Goal: Information Seeking & Learning: Learn about a topic

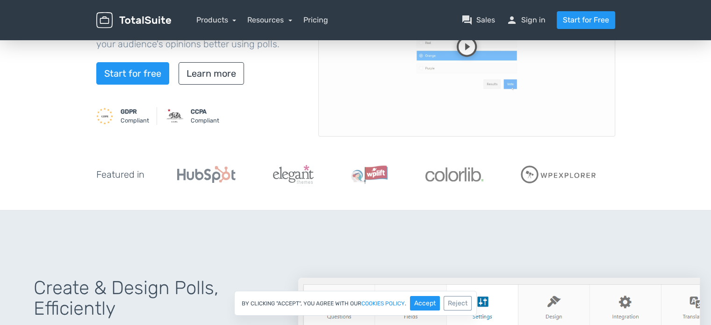
scroll to position [140, 0]
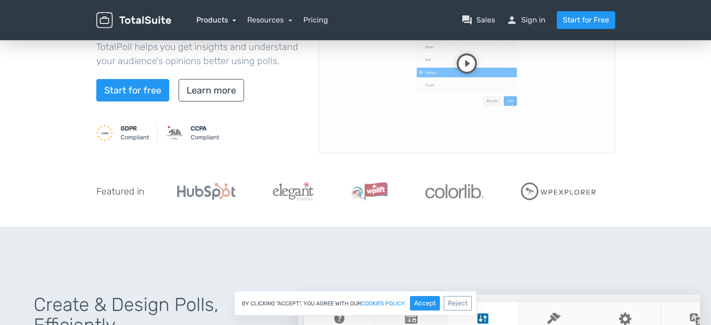
click at [233, 21] on link "Products" at bounding box center [216, 19] width 40 height 9
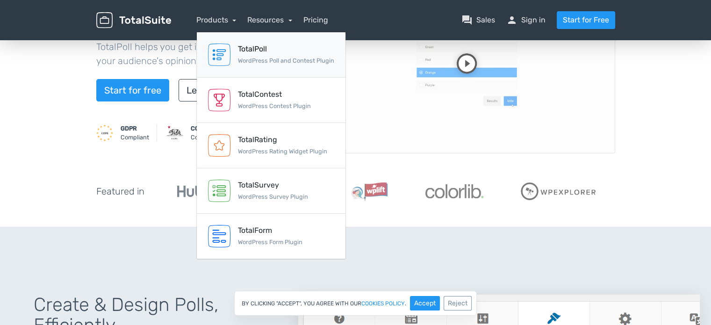
click at [241, 49] on div "TotalPoll" at bounding box center [286, 48] width 96 height 11
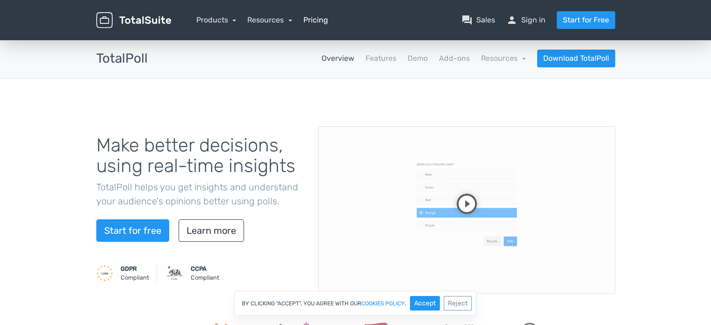
click at [323, 24] on link "Pricing" at bounding box center [315, 19] width 25 height 11
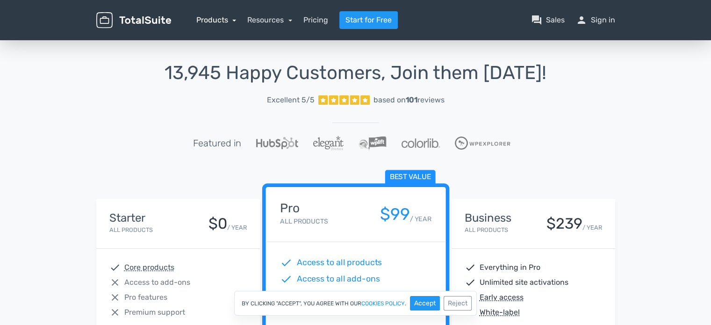
click at [230, 20] on link "Products" at bounding box center [216, 19] width 40 height 9
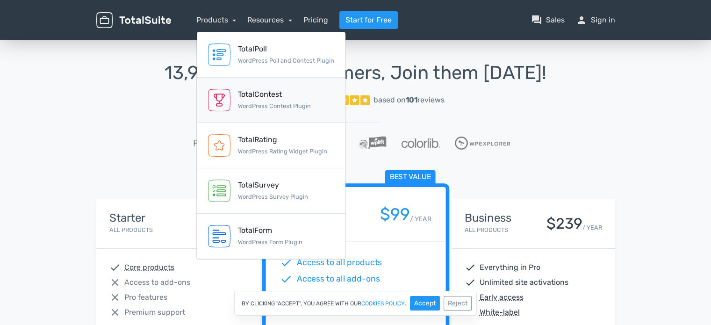
click at [245, 91] on div "TotalContest" at bounding box center [274, 94] width 73 height 11
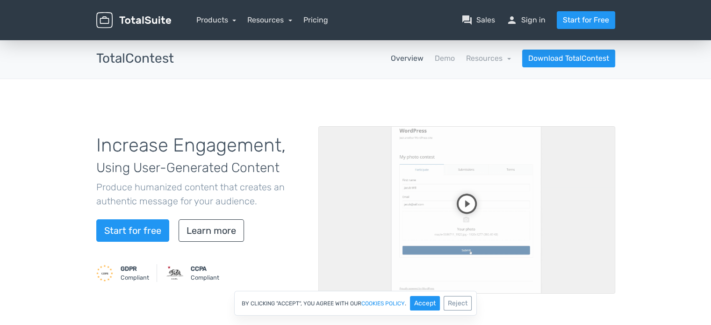
click at [463, 200] on video at bounding box center [466, 209] width 297 height 167
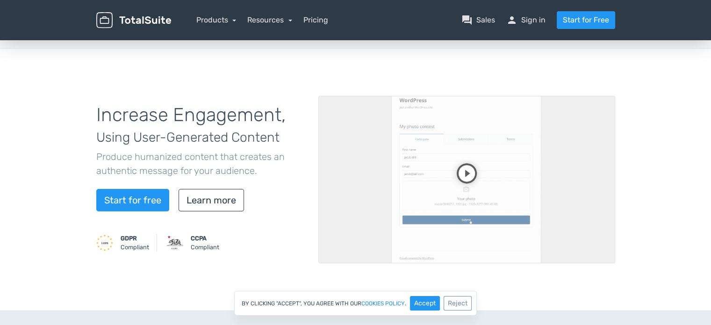
scroll to position [47, 0]
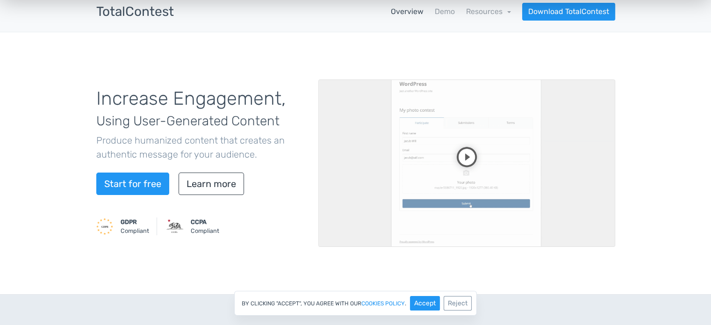
click at [565, 229] on video at bounding box center [466, 162] width 297 height 167
drag, startPoint x: 477, startPoint y: 290, endPoint x: 465, endPoint y: 297, distance: 13.6
click at [464, 298] on button "Reject" at bounding box center [458, 303] width 28 height 14
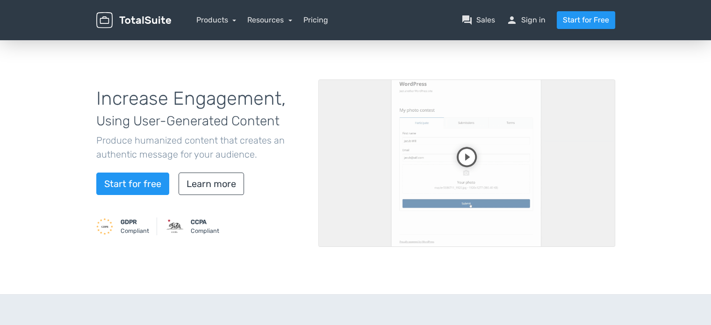
click at [460, 162] on video at bounding box center [466, 162] width 297 height 167
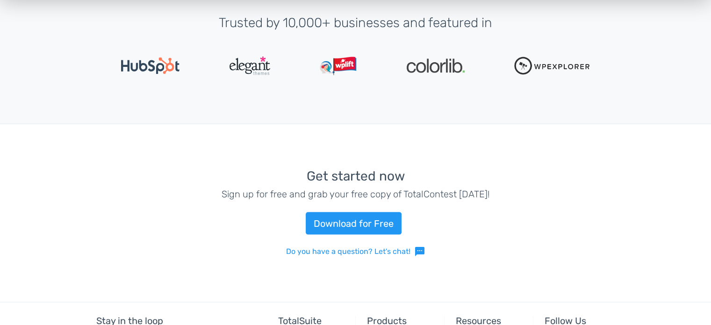
scroll to position [1869, 0]
